Goal: Information Seeking & Learning: Learn about a topic

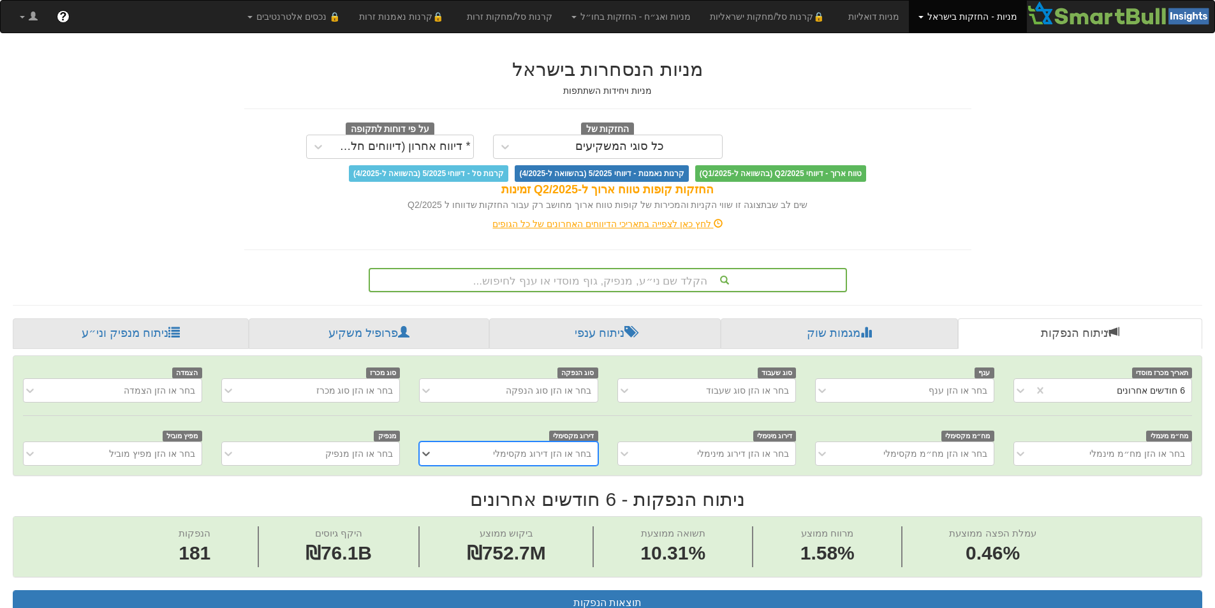
click at [728, 287] on div "הקלד שם ני״ע, מנפיק, גוף מוסדי או ענף לחיפוש..." at bounding box center [608, 280] width 476 height 22
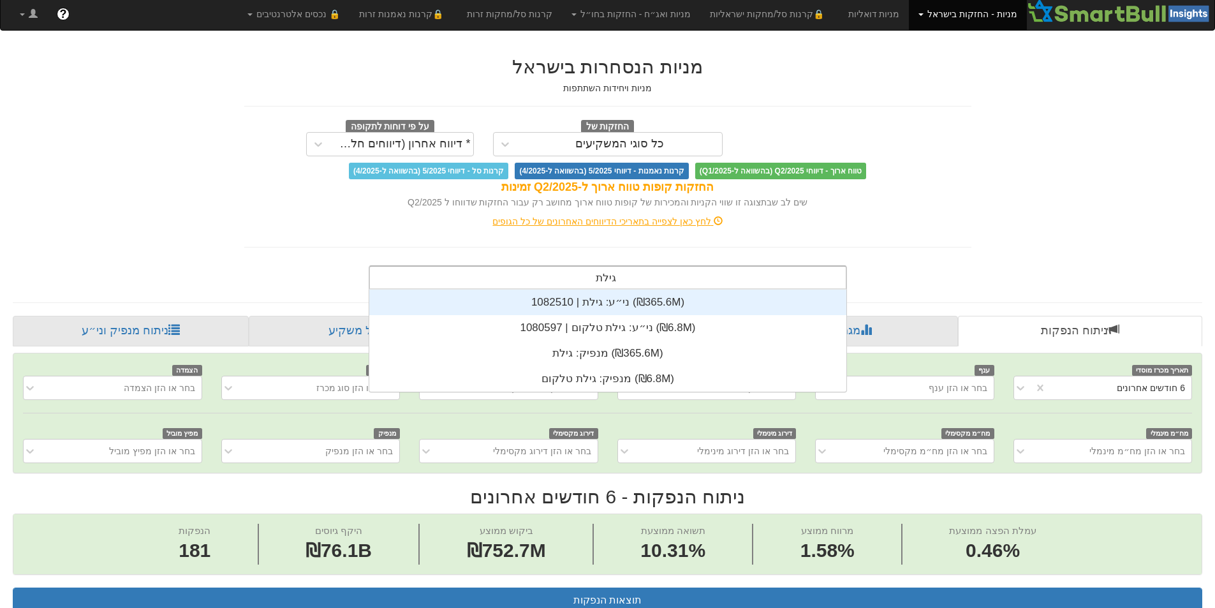
scroll to position [102, 0]
type input "גילת"
click at [684, 309] on div "ני״ע: ‏גילת | 1082510 ‎(₪365.6M)‎" at bounding box center [607, 303] width 477 height 26
